Goal: Check status: Check status

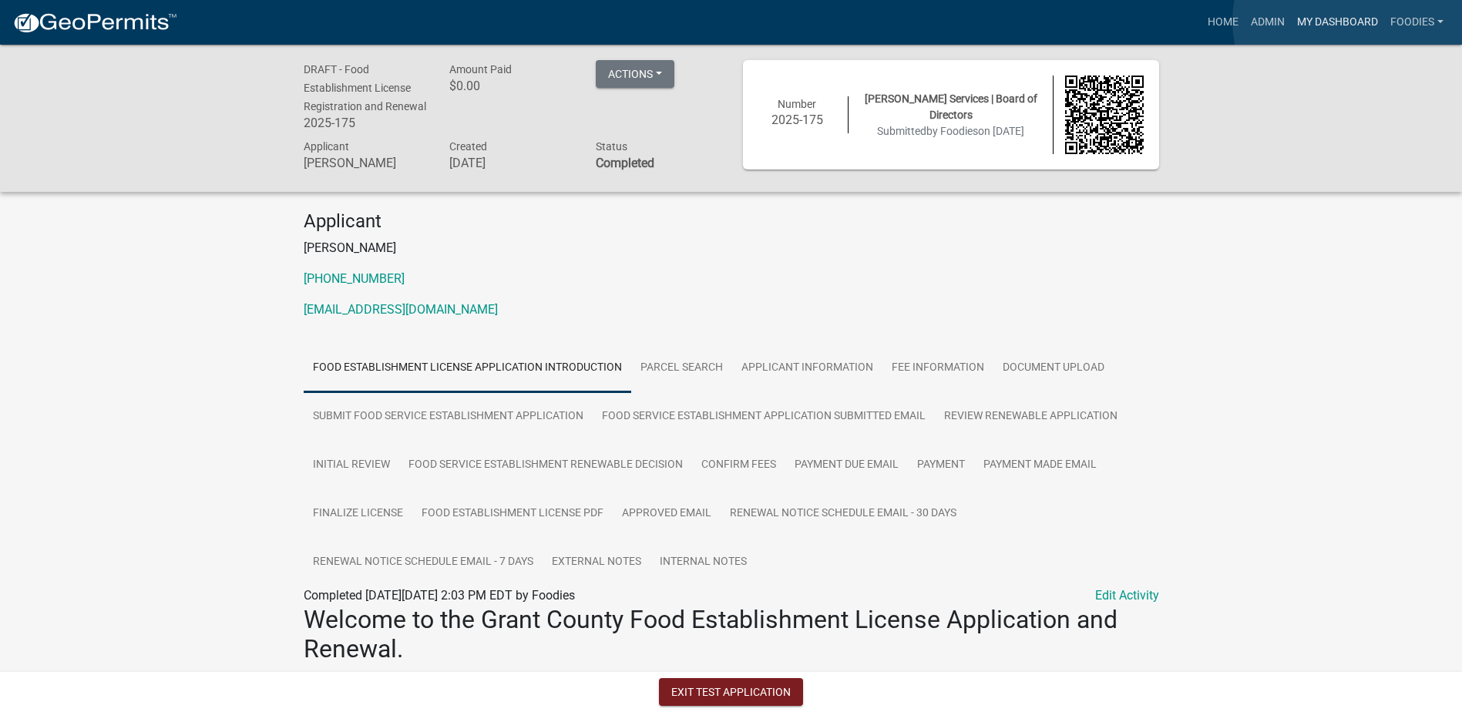
click at [1349, 21] on link "My Dashboard" at bounding box center [1337, 22] width 93 height 29
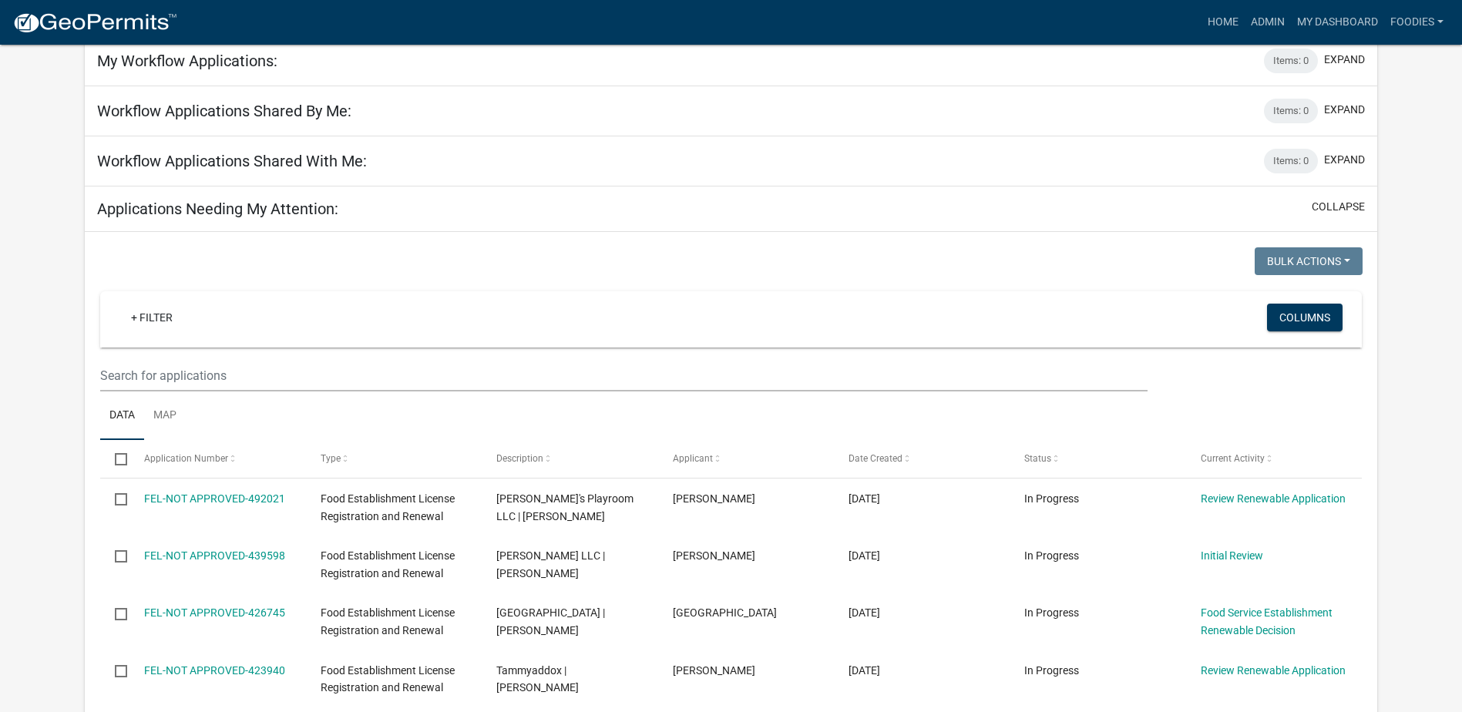
scroll to position [308, 0]
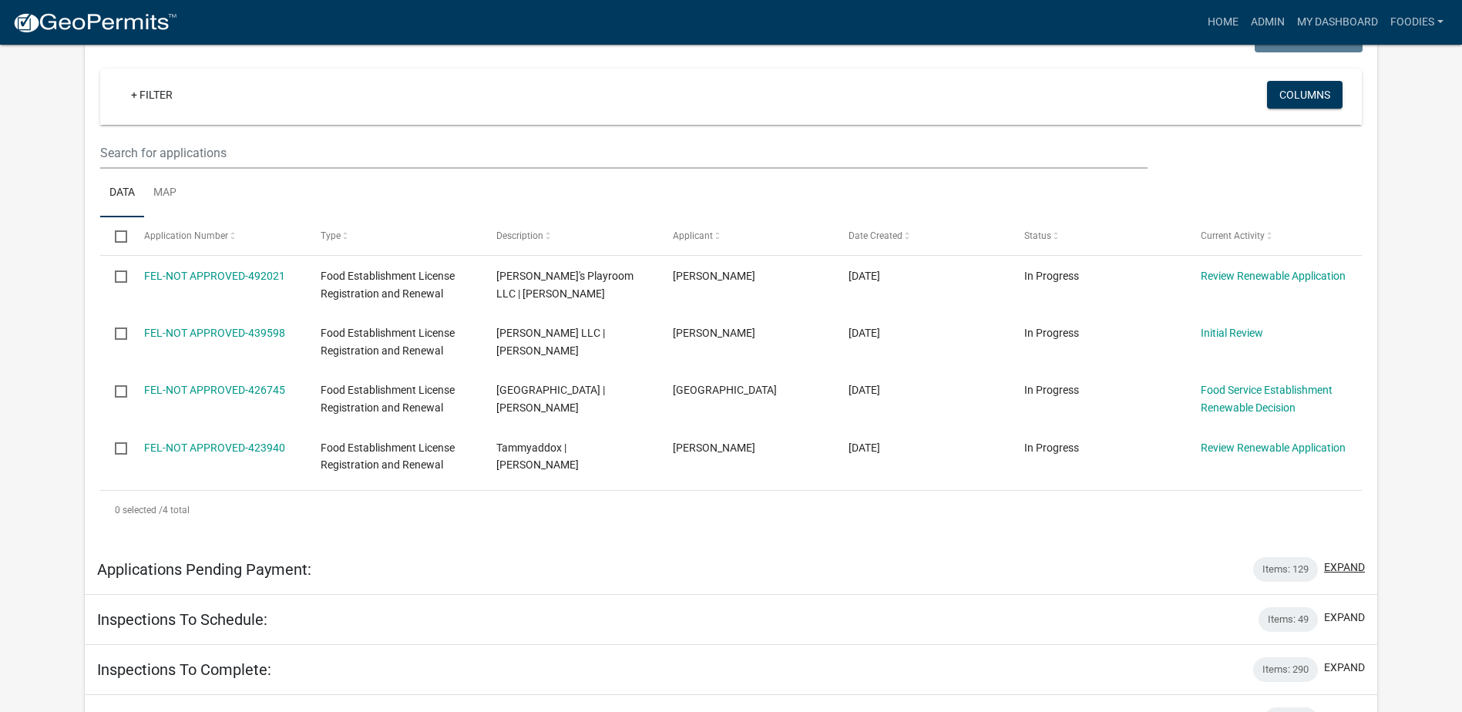
click at [1348, 569] on button "expand" at bounding box center [1344, 567] width 41 height 16
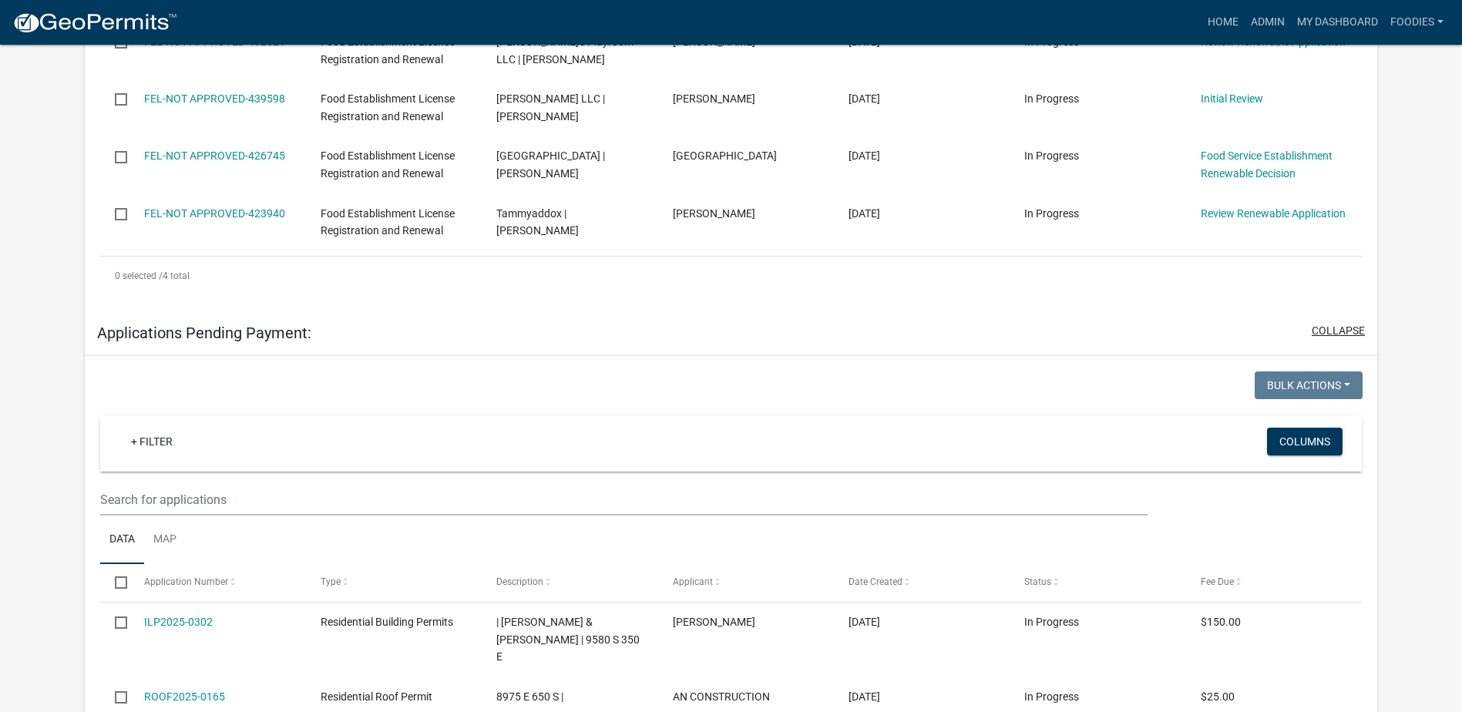
scroll to position [539, 0]
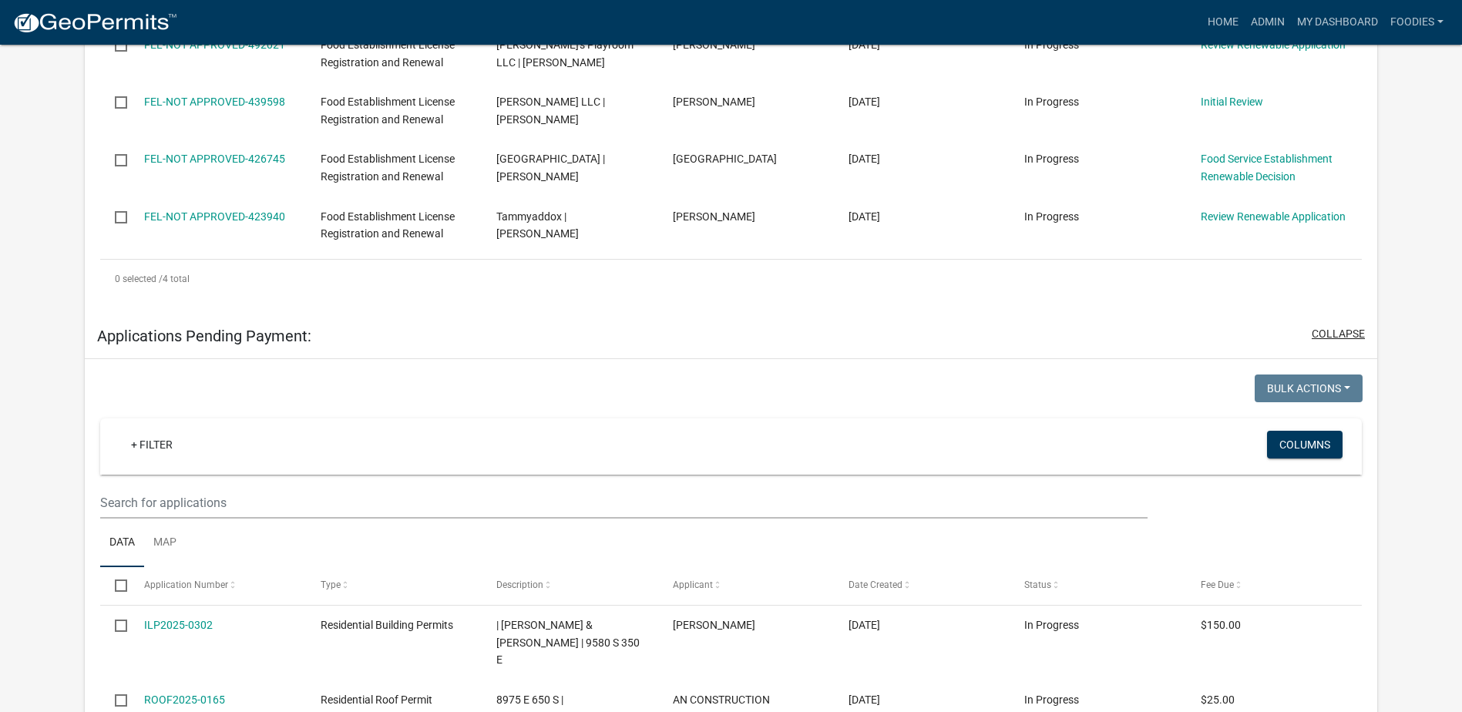
click at [1329, 329] on button "collapse" at bounding box center [1338, 334] width 53 height 16
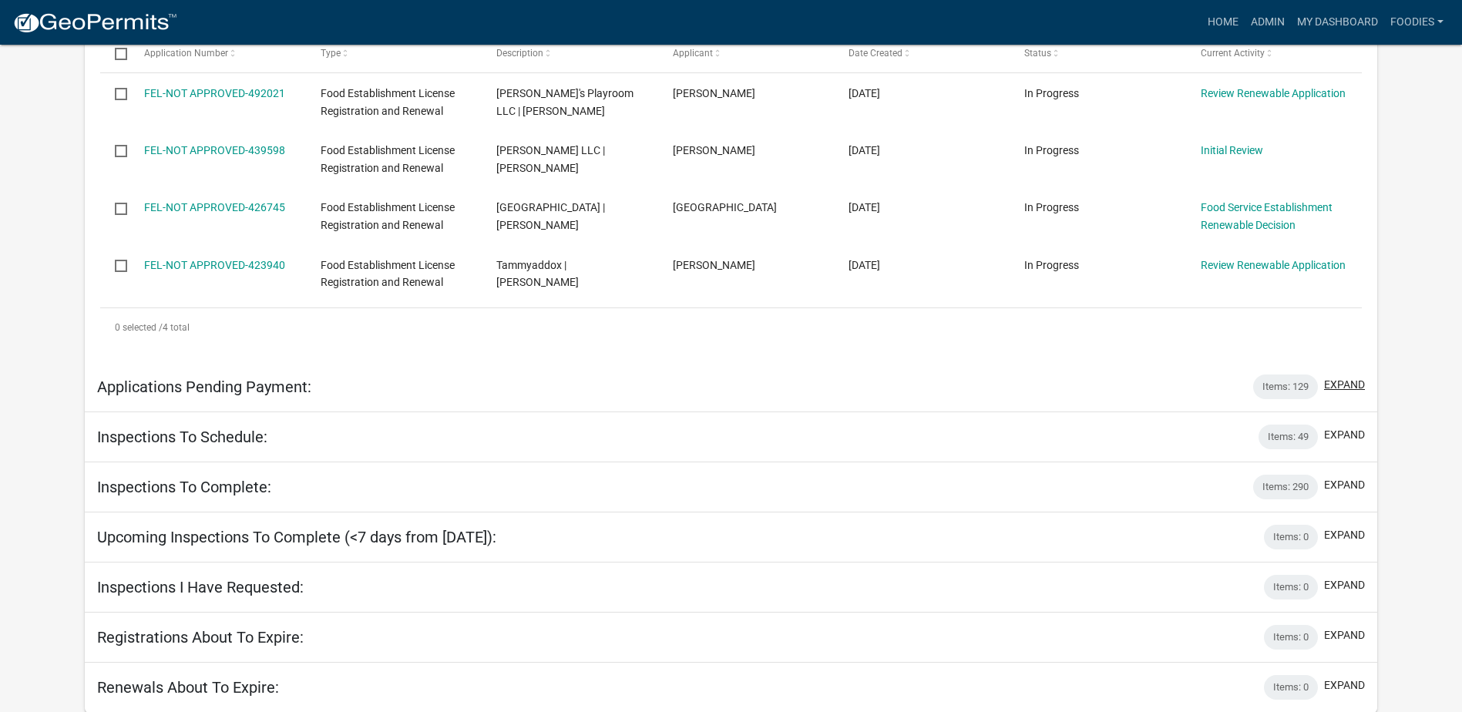
scroll to position [106, 0]
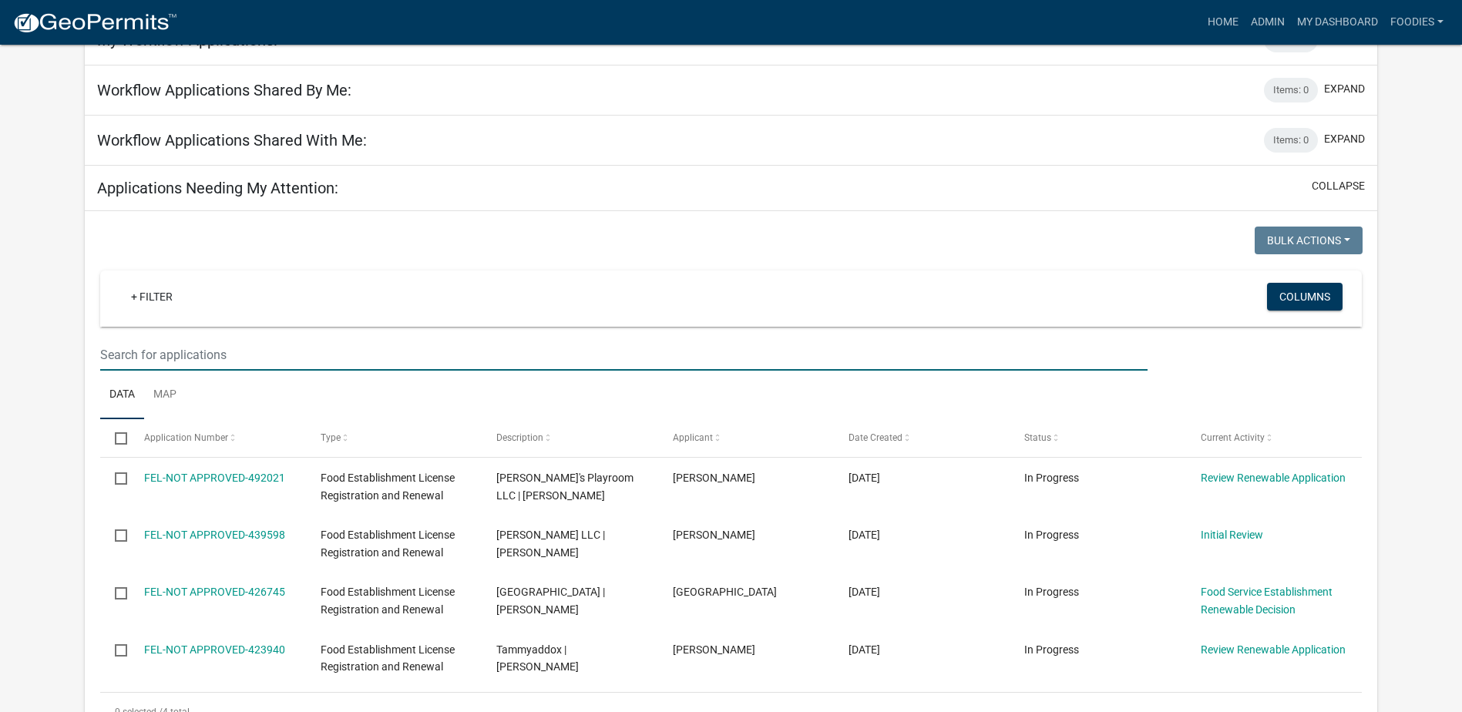
click at [200, 350] on input "text" at bounding box center [623, 355] width 1047 height 32
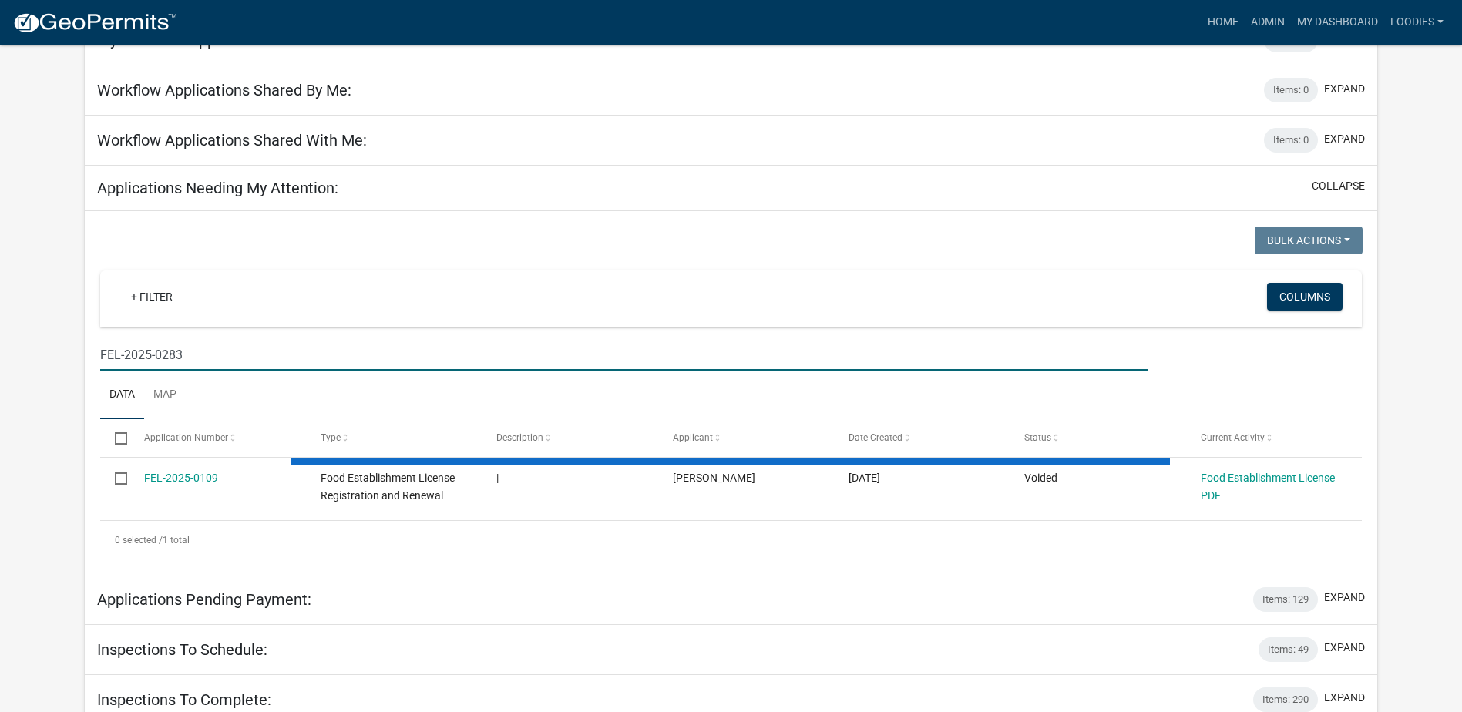
type input "FEL-2025-0283"
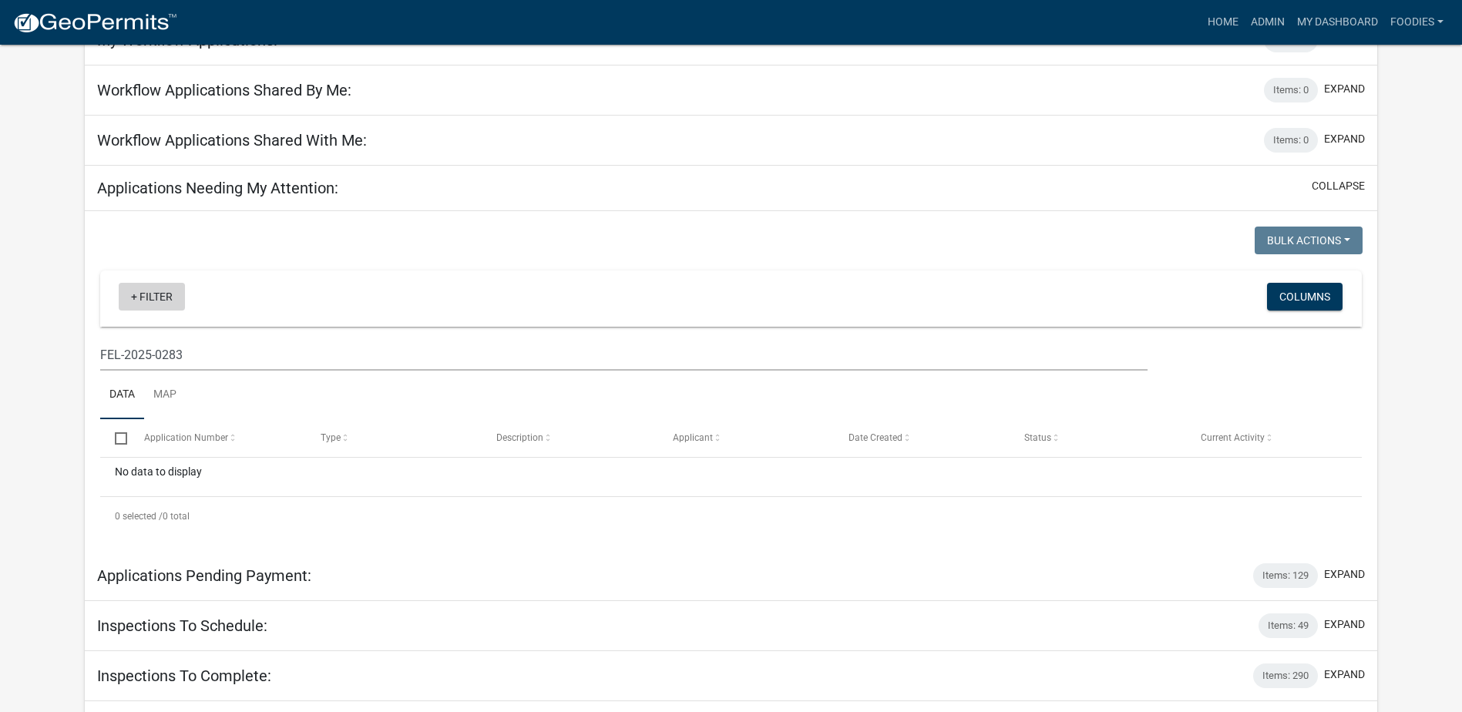
click at [132, 293] on link "+ Filter" at bounding box center [152, 297] width 66 height 28
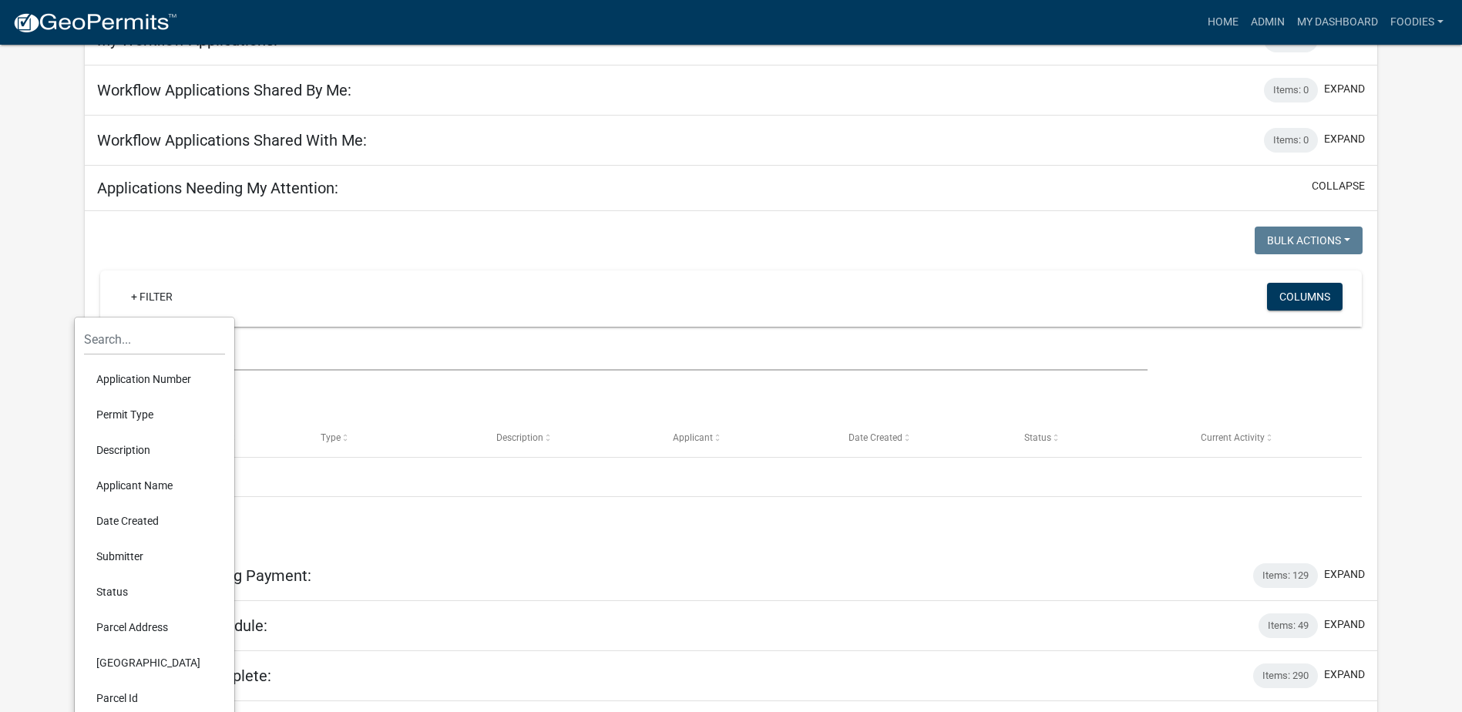
click at [108, 371] on li "Application Number" at bounding box center [154, 378] width 141 height 35
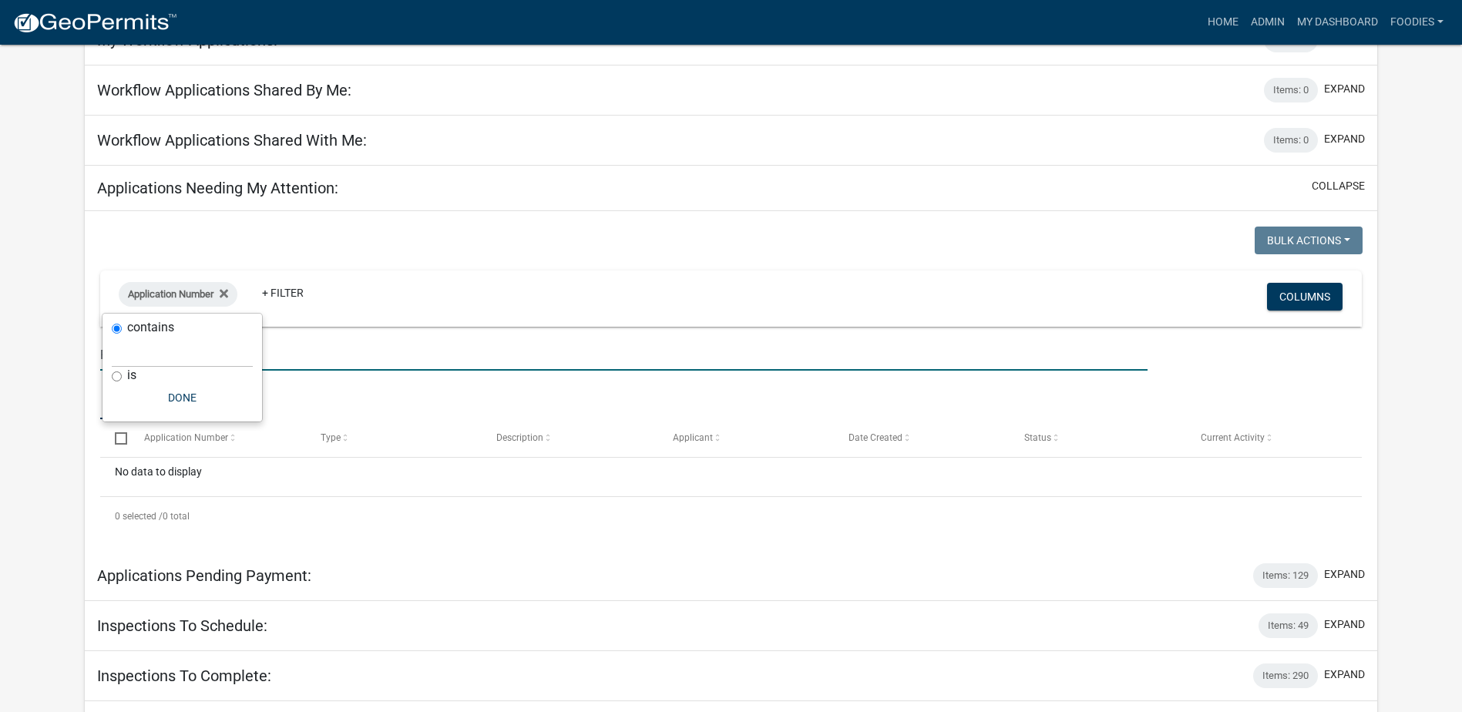
click at [352, 354] on input "FEL-2025-0283" at bounding box center [623, 355] width 1047 height 32
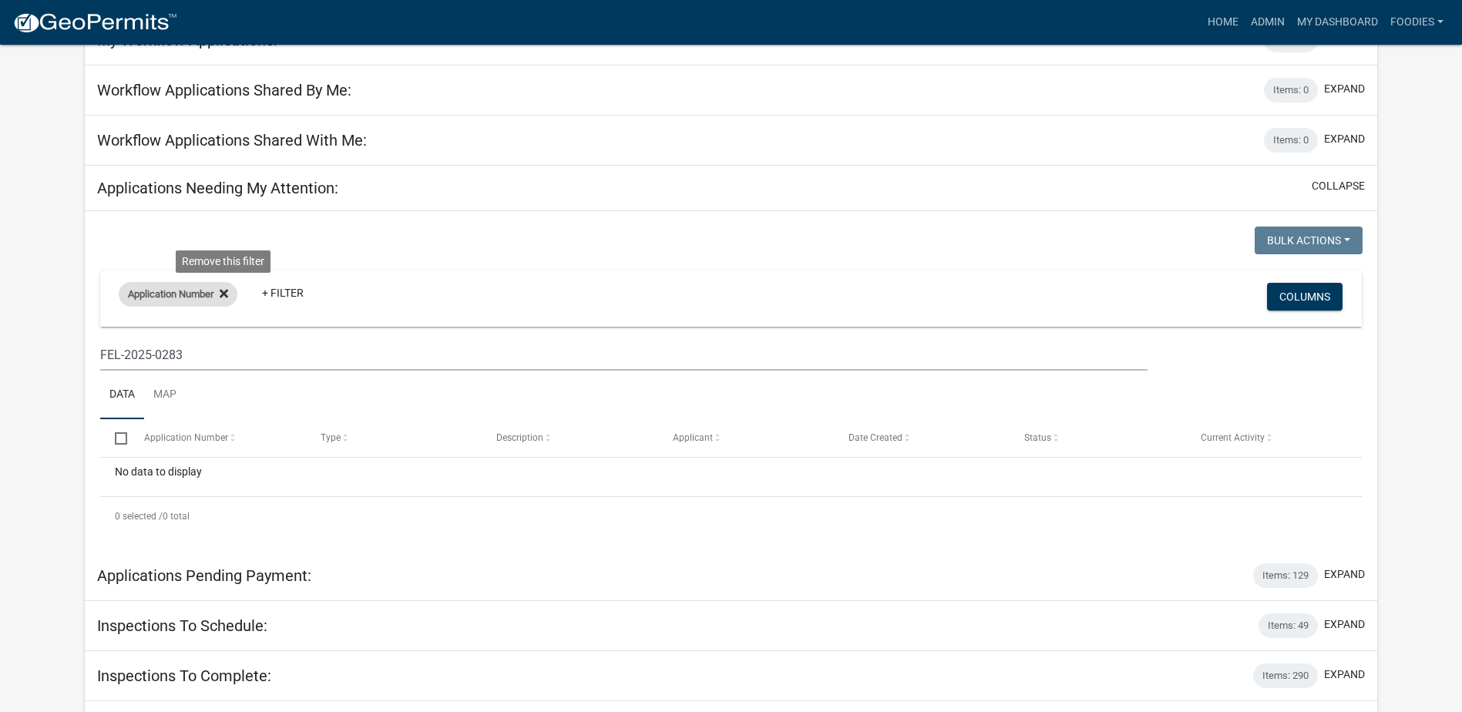
click at [225, 294] on icon at bounding box center [224, 293] width 8 height 12
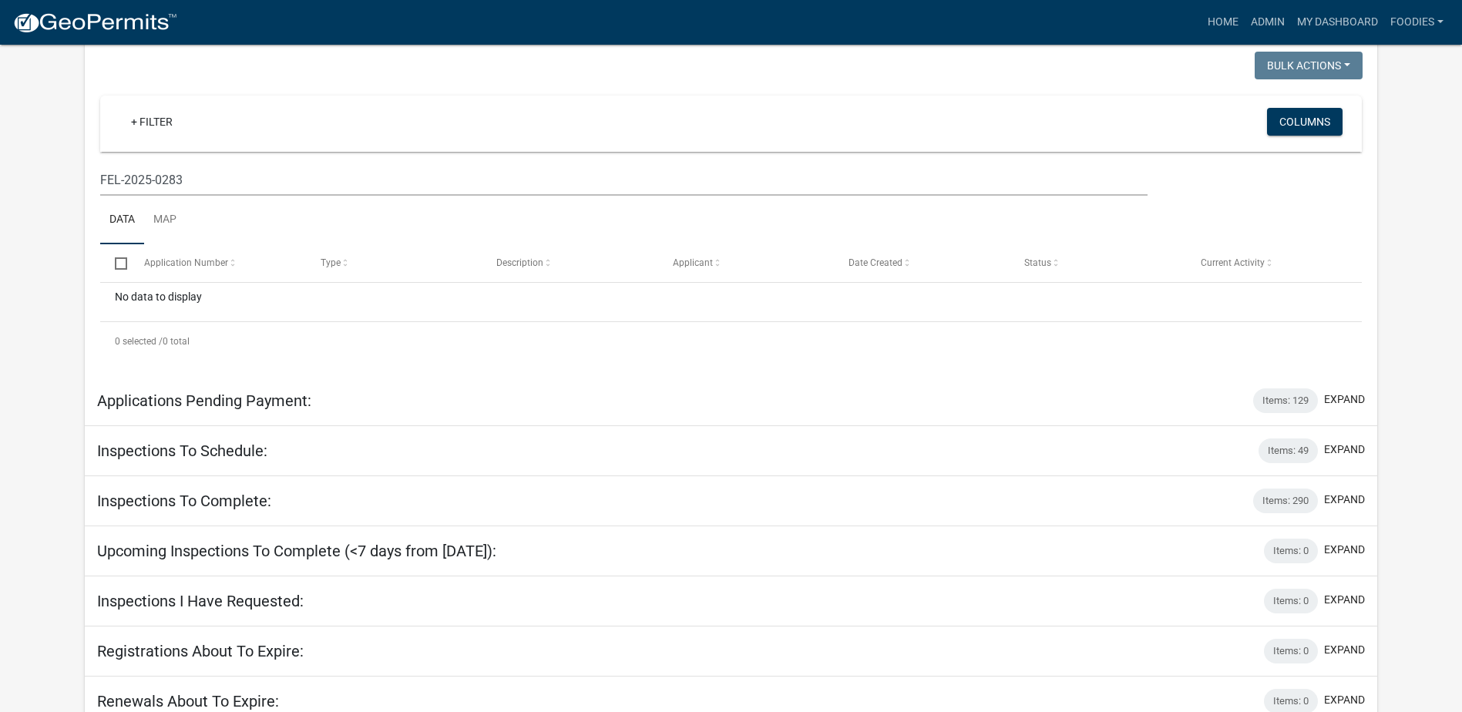
scroll to position [296, 0]
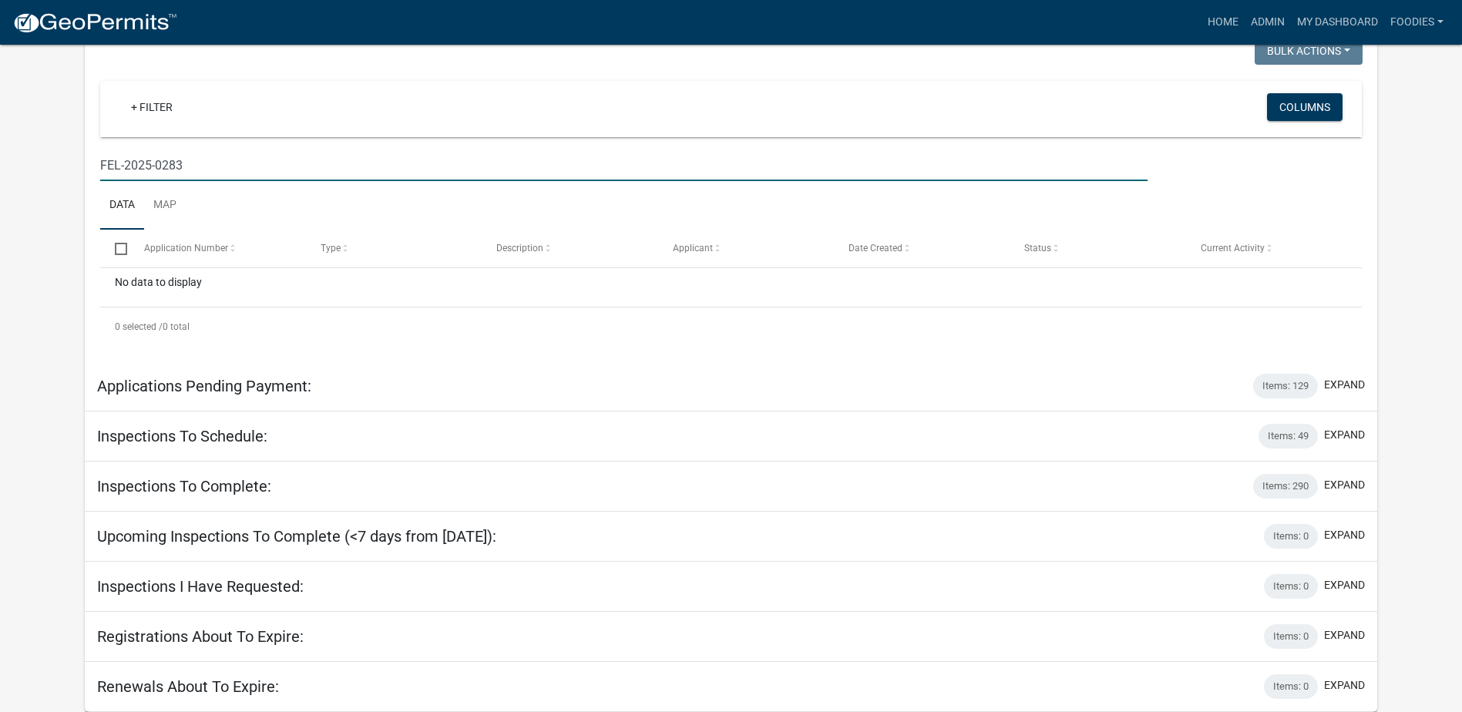
drag, startPoint x: 180, startPoint y: 159, endPoint x: 95, endPoint y: 161, distance: 84.8
click at [95, 161] on div "FEL-2025-0283" at bounding box center [624, 165] width 1070 height 32
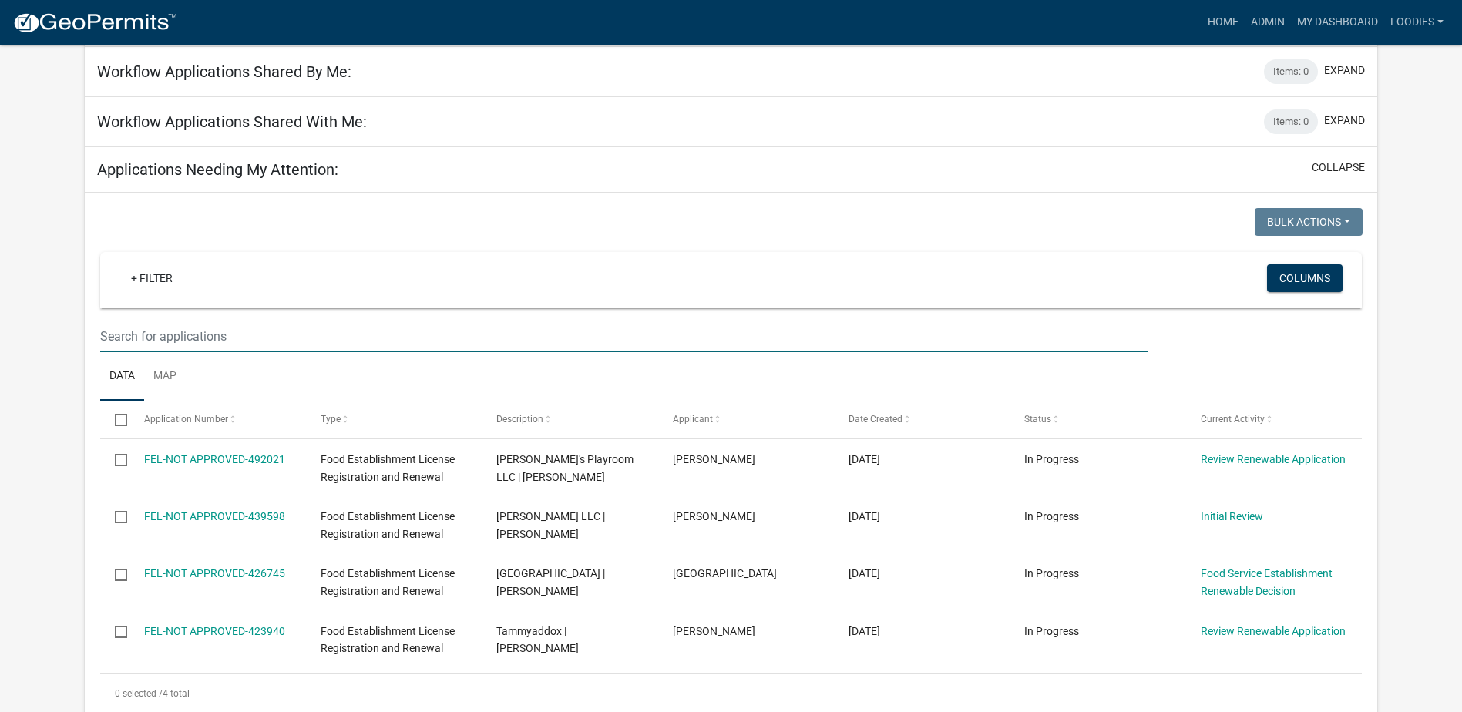
scroll to position [0, 0]
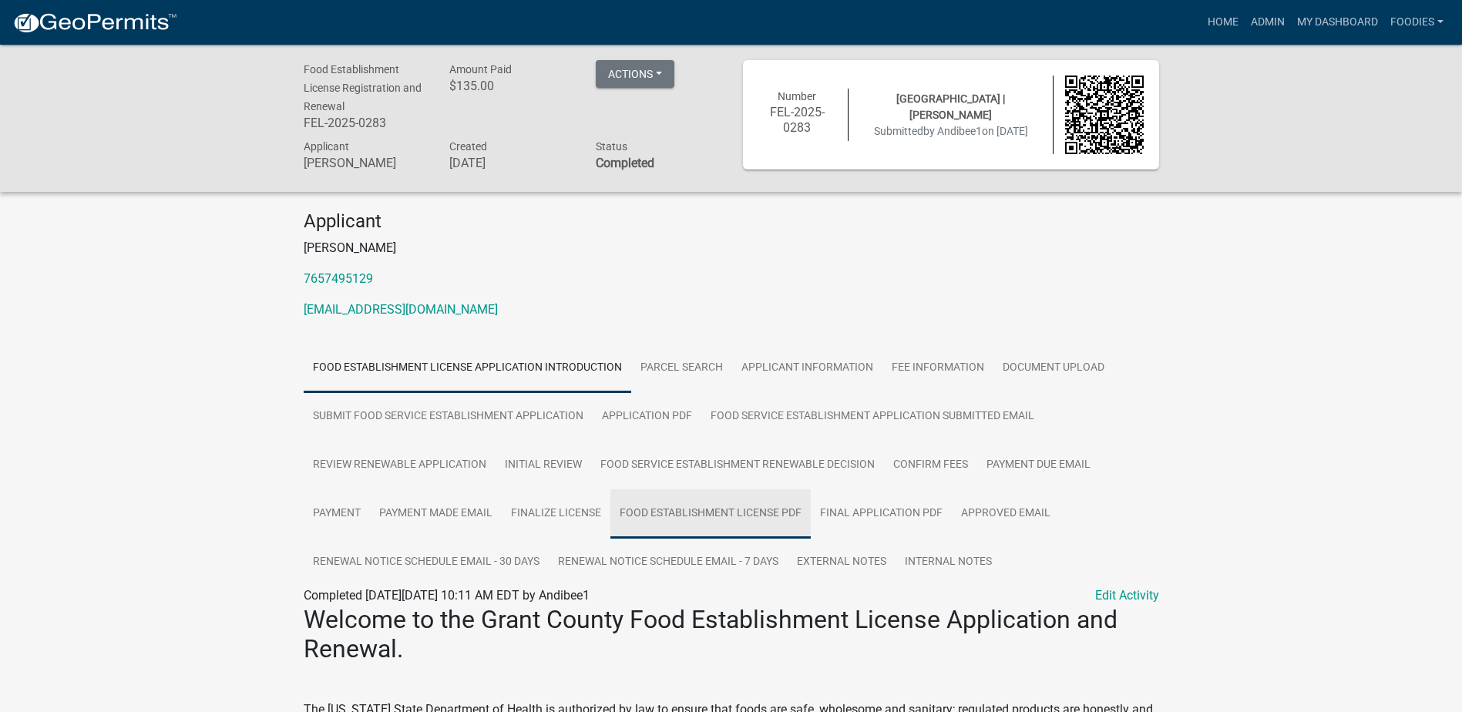
click at [710, 514] on link "Food Establishment License PDF" at bounding box center [710, 513] width 200 height 49
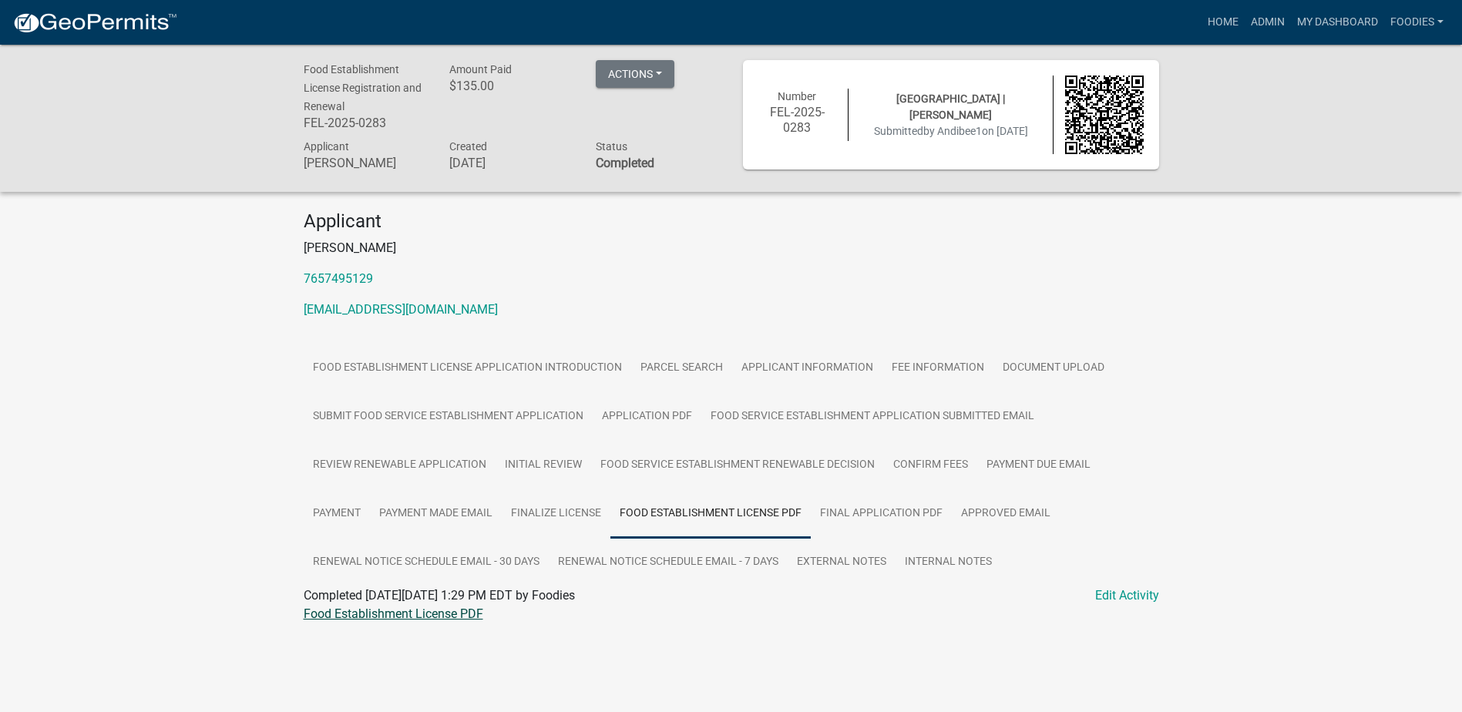
click at [444, 616] on link "Food Establishment License PDF" at bounding box center [394, 613] width 180 height 15
click at [885, 511] on link "Final Application PDF" at bounding box center [881, 513] width 141 height 49
click at [378, 612] on link "Final Application PDF" at bounding box center [363, 613] width 118 height 15
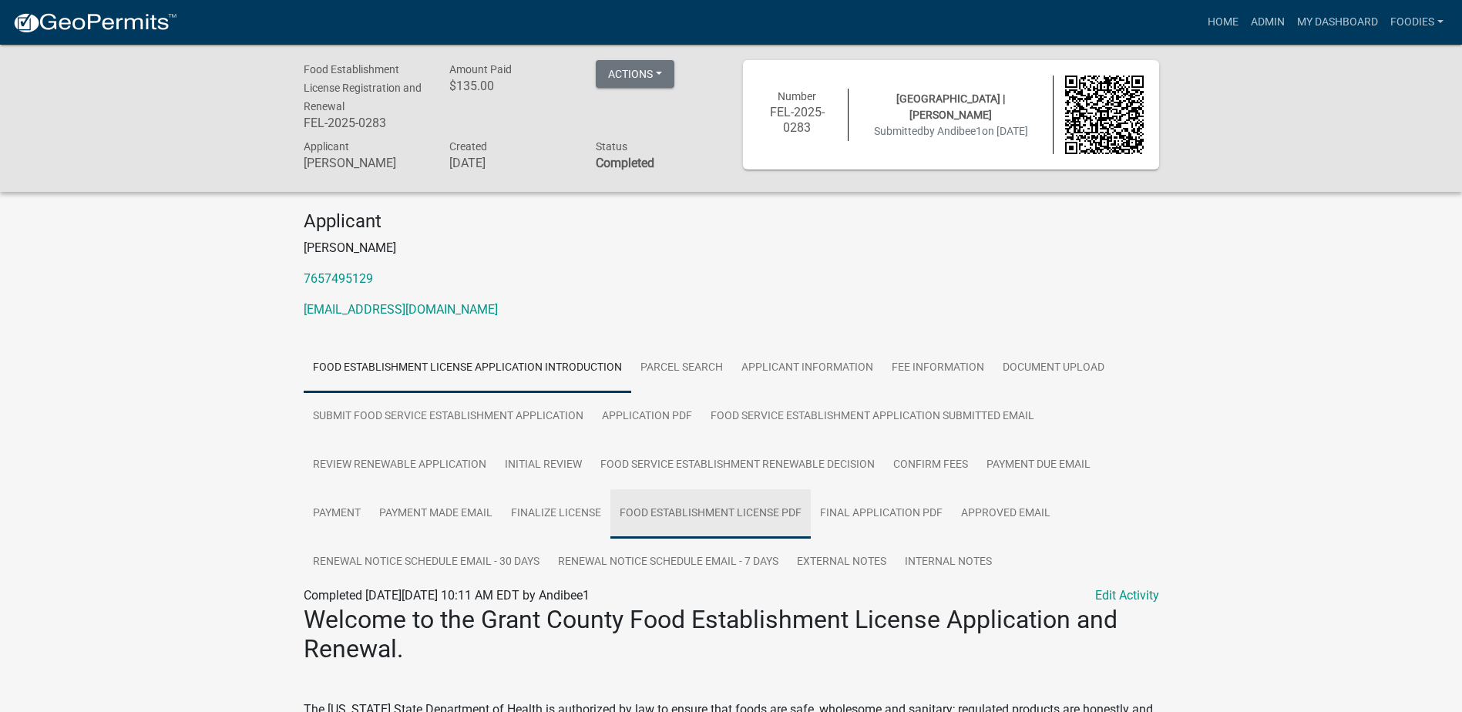
click at [678, 510] on link "Food Establishment License PDF" at bounding box center [710, 513] width 200 height 49
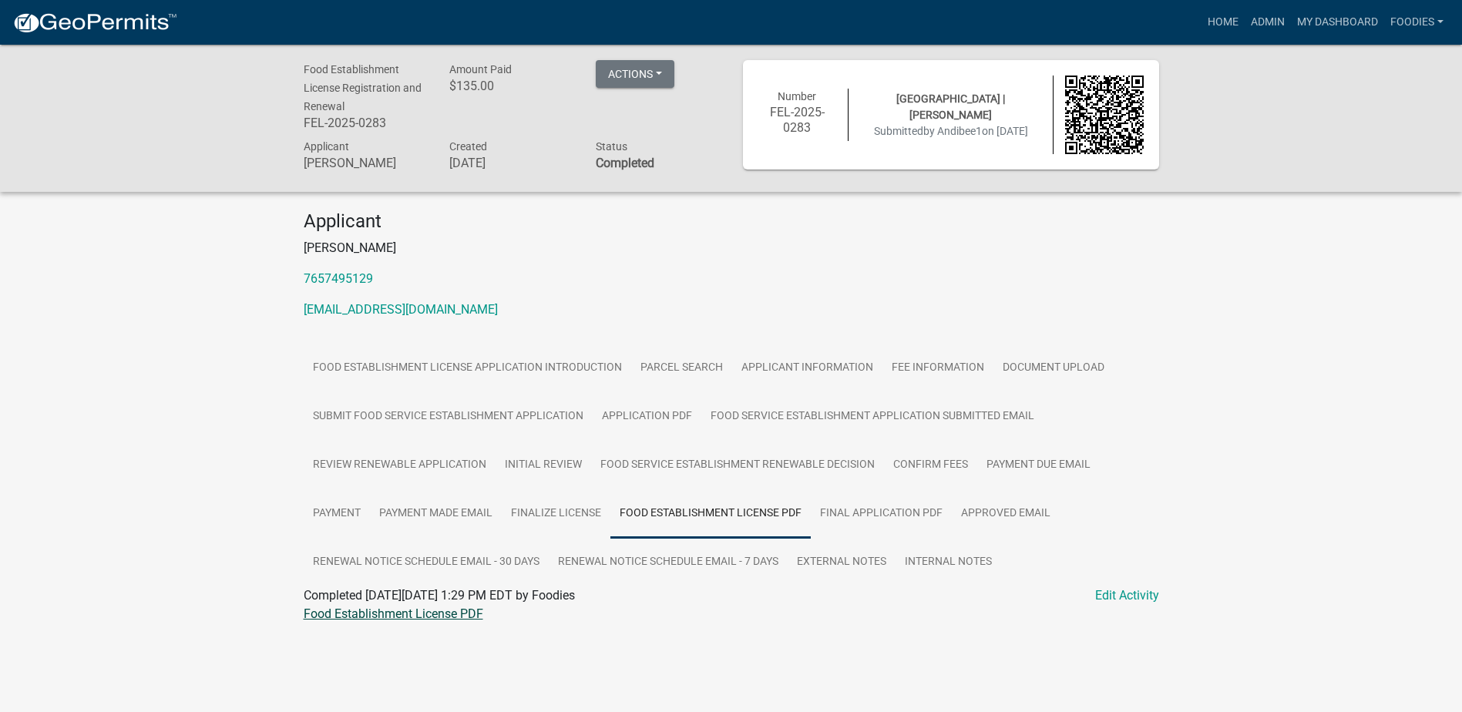
click at [429, 613] on link "Food Establishment License PDF" at bounding box center [394, 613] width 180 height 15
